Goal: Information Seeking & Learning: Check status

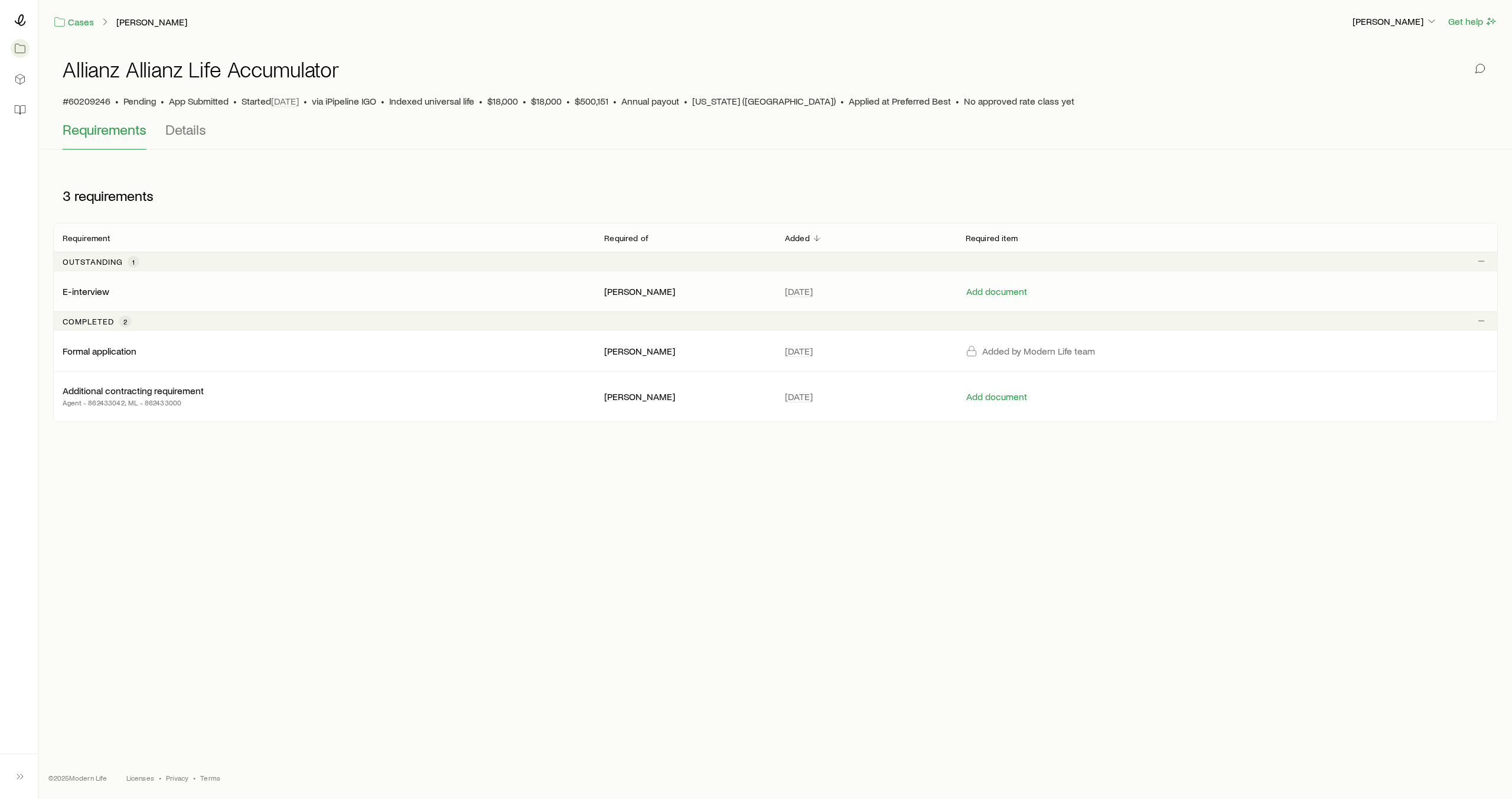
click at [405, 293] on div "E-interview" at bounding box center [324, 291] width 523 height 12
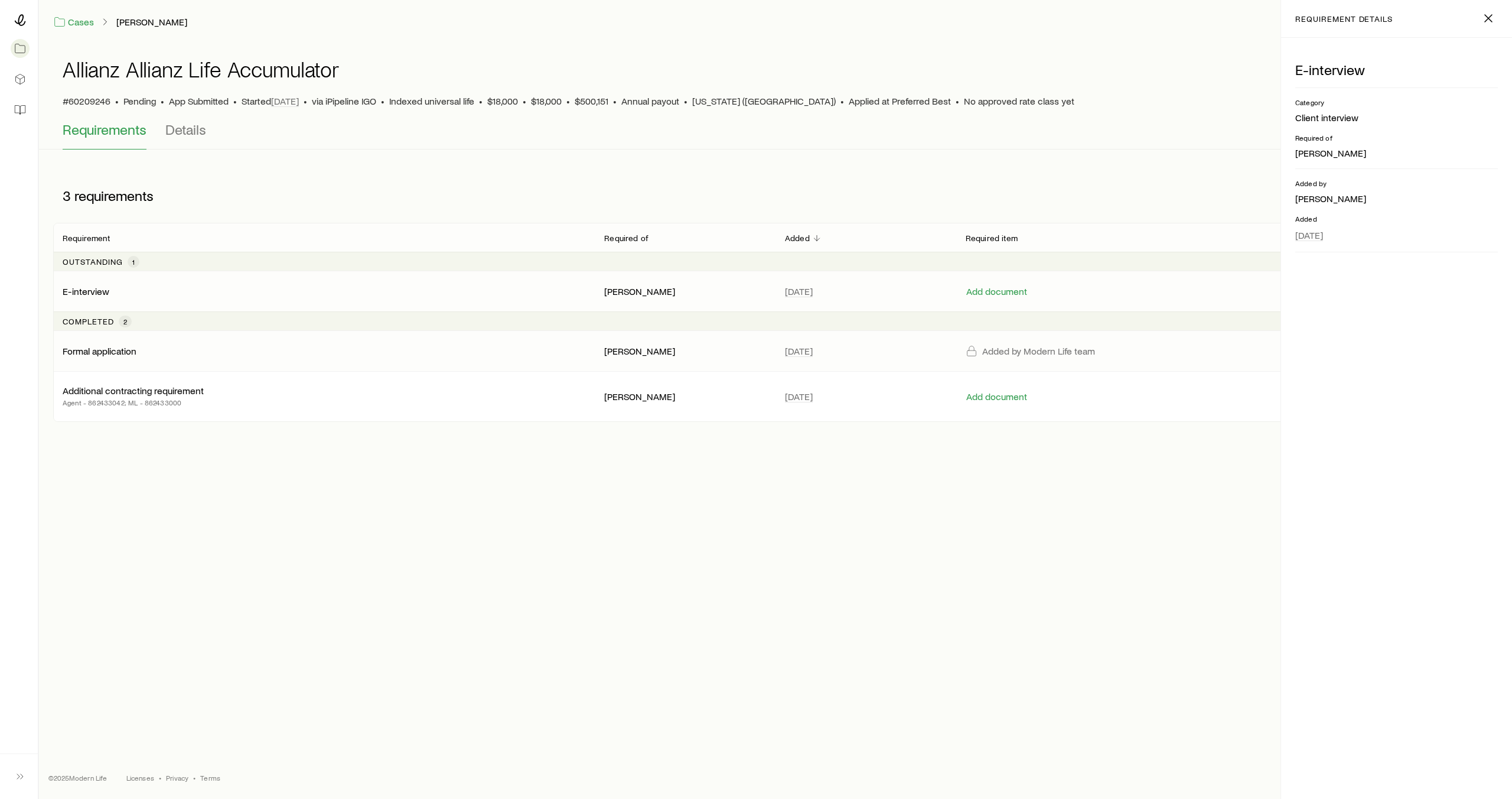
click at [409, 349] on div "Formal application" at bounding box center [324, 351] width 523 height 12
click at [198, 153] on div "Allianz Allianz Life Accumulator #60209246 • Pending • App Submitted • Started …" at bounding box center [775, 242] width 1473 height 398
click at [182, 124] on span "Details" at bounding box center [185, 129] width 41 height 17
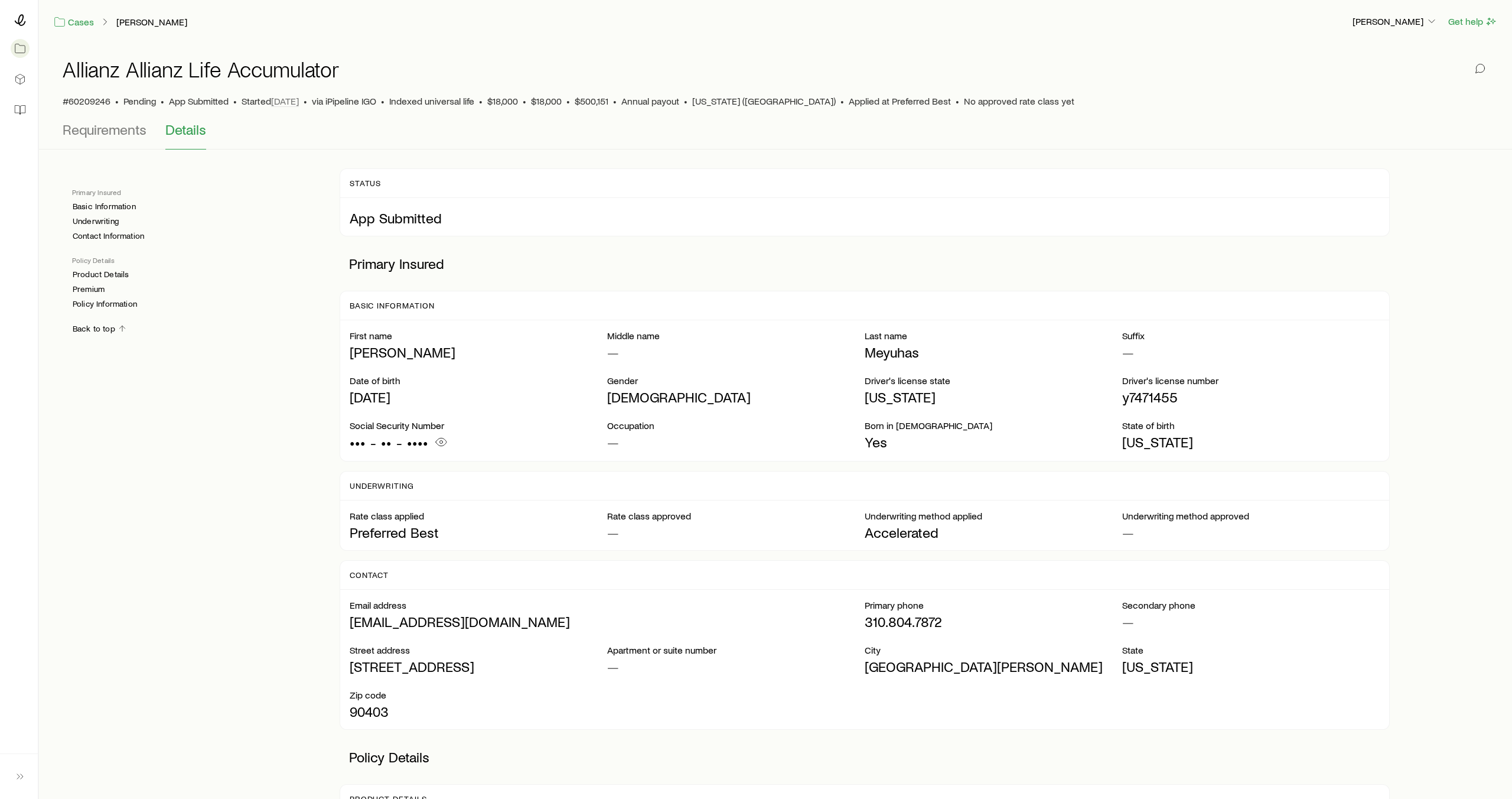
click at [113, 119] on div "Allianz Allianz Life Accumulator #60209246 • Pending • App Submitted • Started …" at bounding box center [775, 82] width 1426 height 78
click at [114, 131] on span "Requirements" at bounding box center [105, 129] width 84 height 17
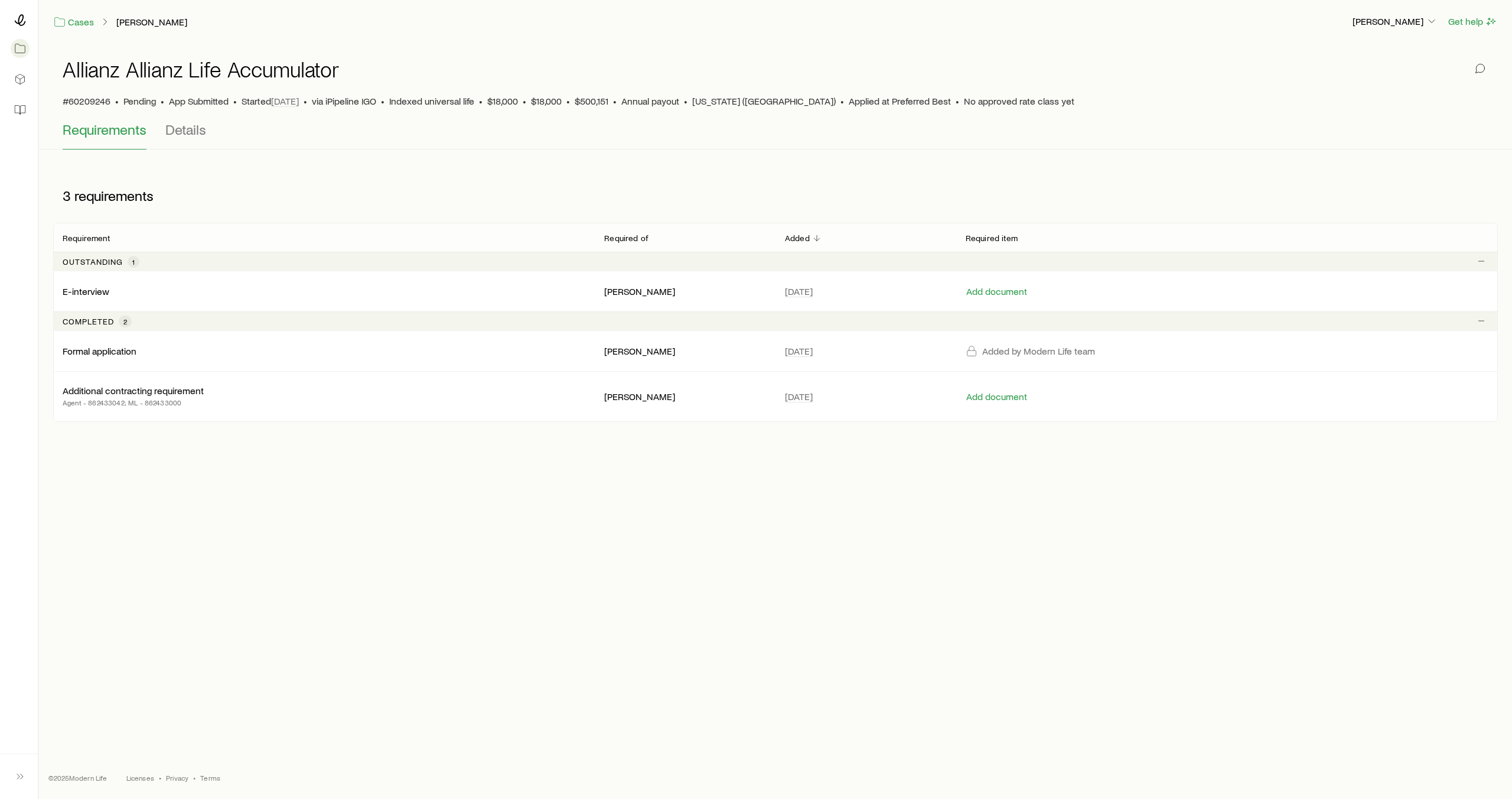
click at [99, 28] on div "Cases [PERSON_NAME]" at bounding box center [697, 21] width 1290 height 15
click at [79, 28] on link "Cases" at bounding box center [73, 22] width 41 height 13
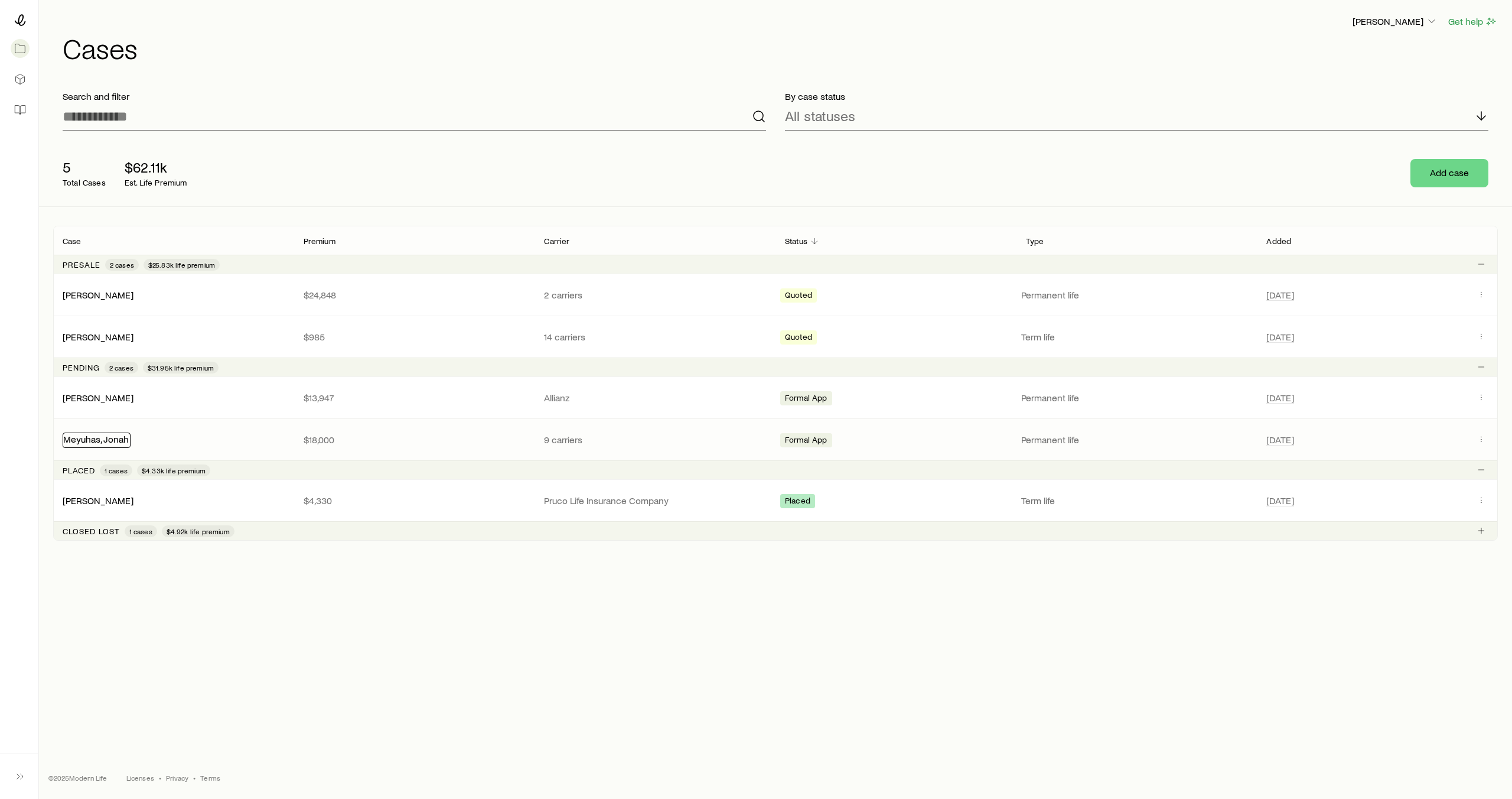
click at [121, 440] on link "Meyuhas, Jonah" at bounding box center [96, 439] width 66 height 11
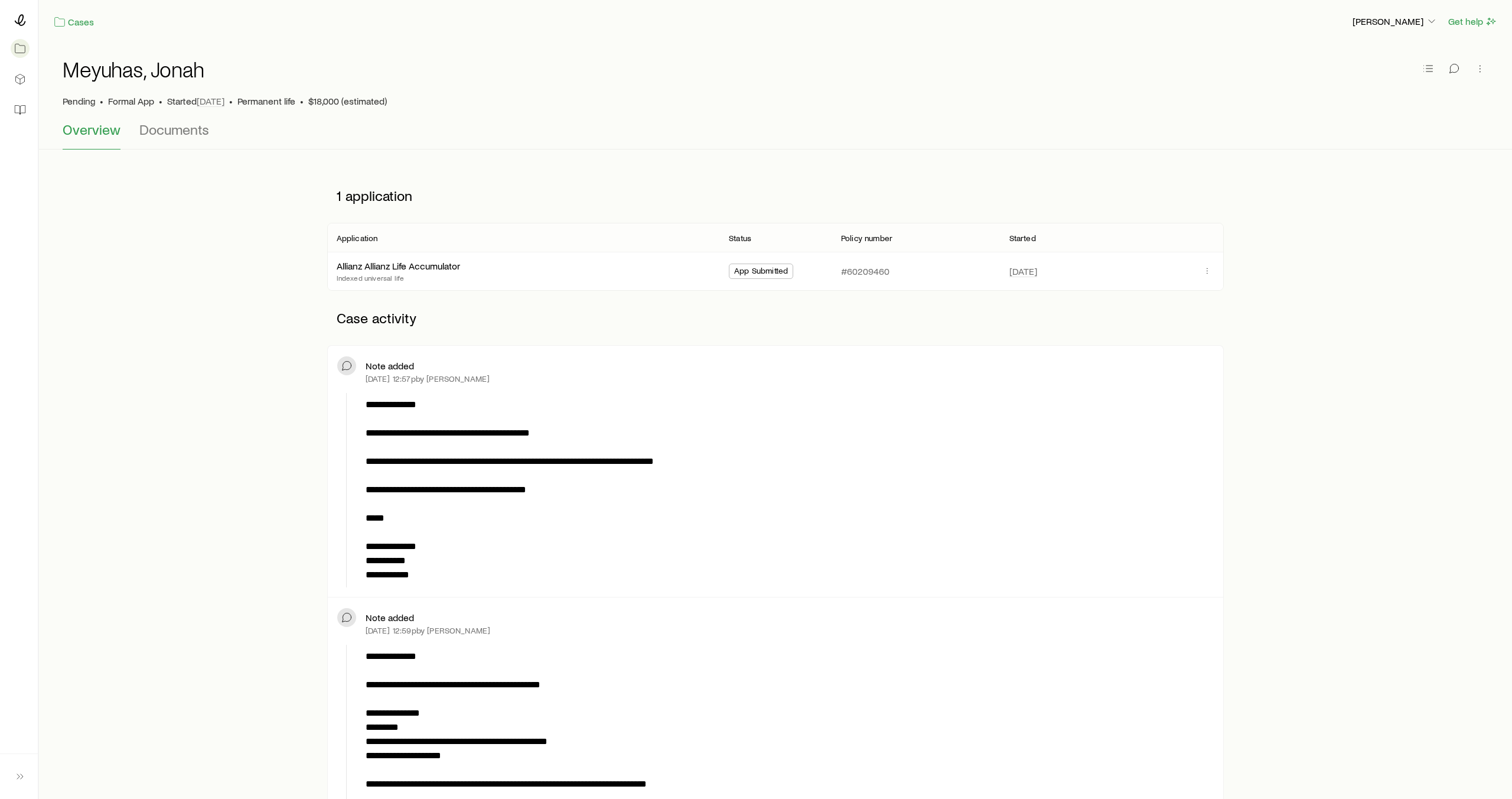
click at [351, 370] on icon at bounding box center [347, 365] width 12 height 12
click at [439, 270] on div "Allianz Allianz Life Accumulator" at bounding box center [399, 266] width 126 height 15
